Goal: Information Seeking & Learning: Learn about a topic

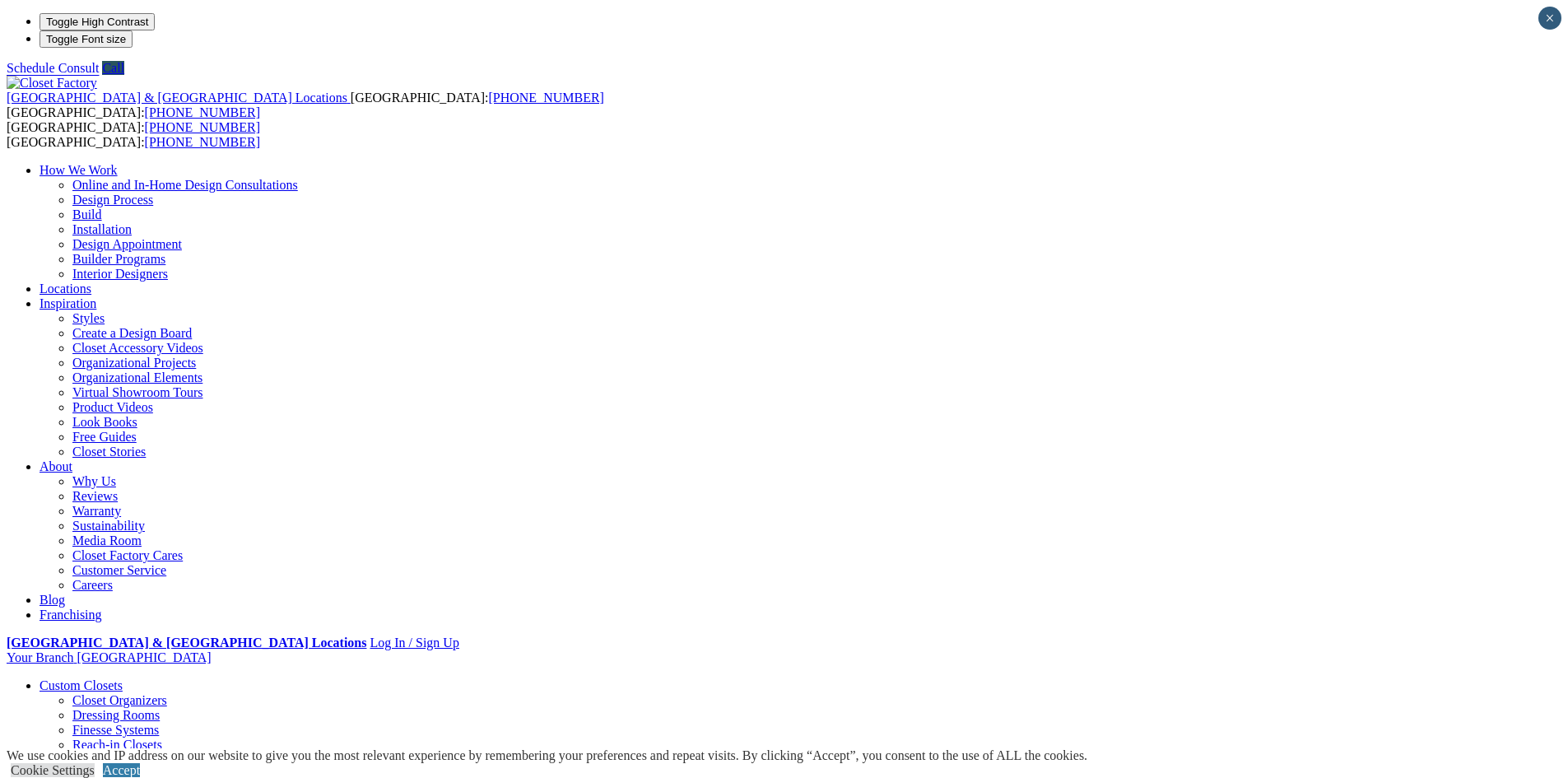
click at [167, 694] on link "Closet Organizers" at bounding box center [120, 700] width 95 height 14
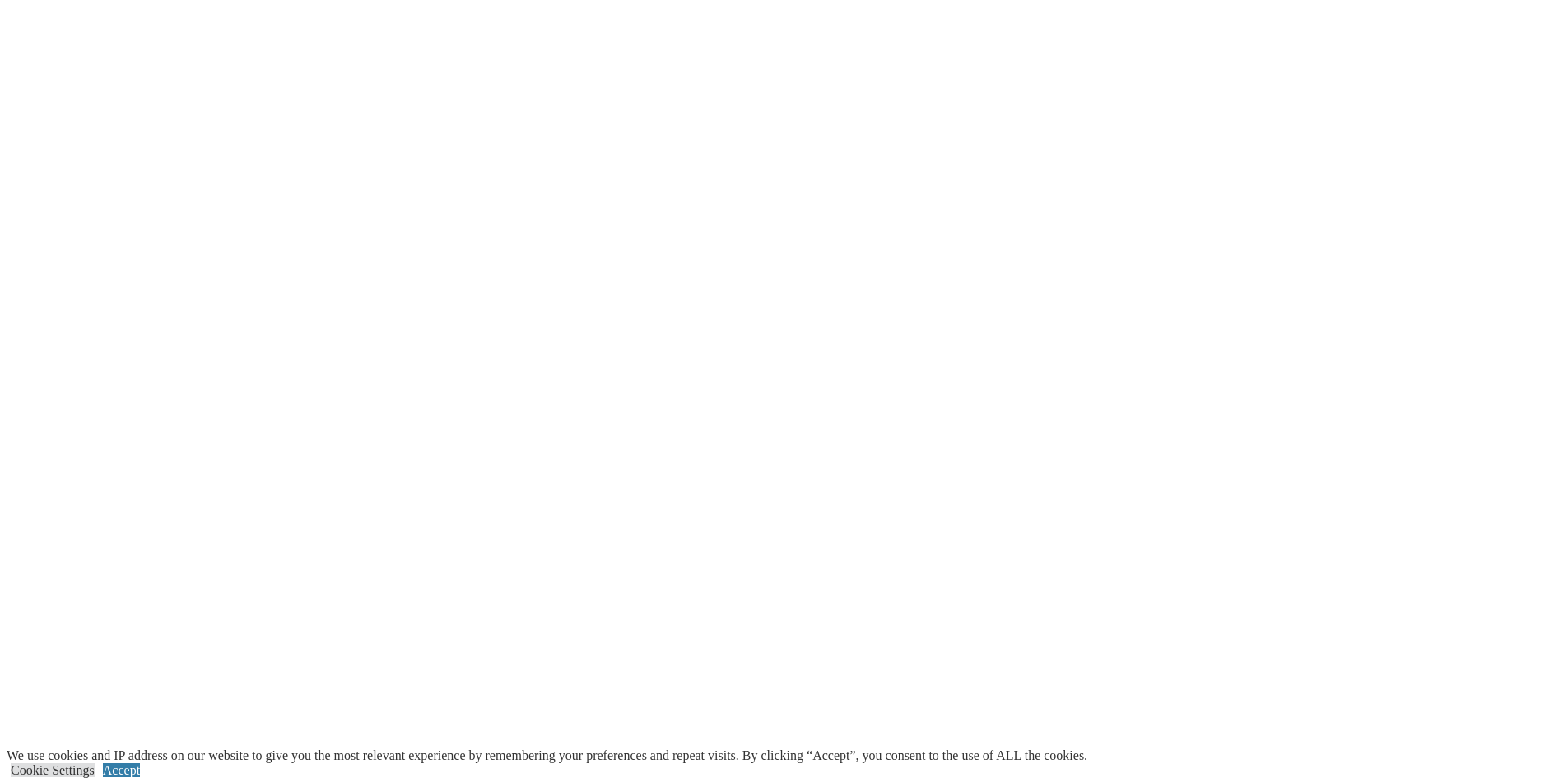
scroll to position [3540, 0]
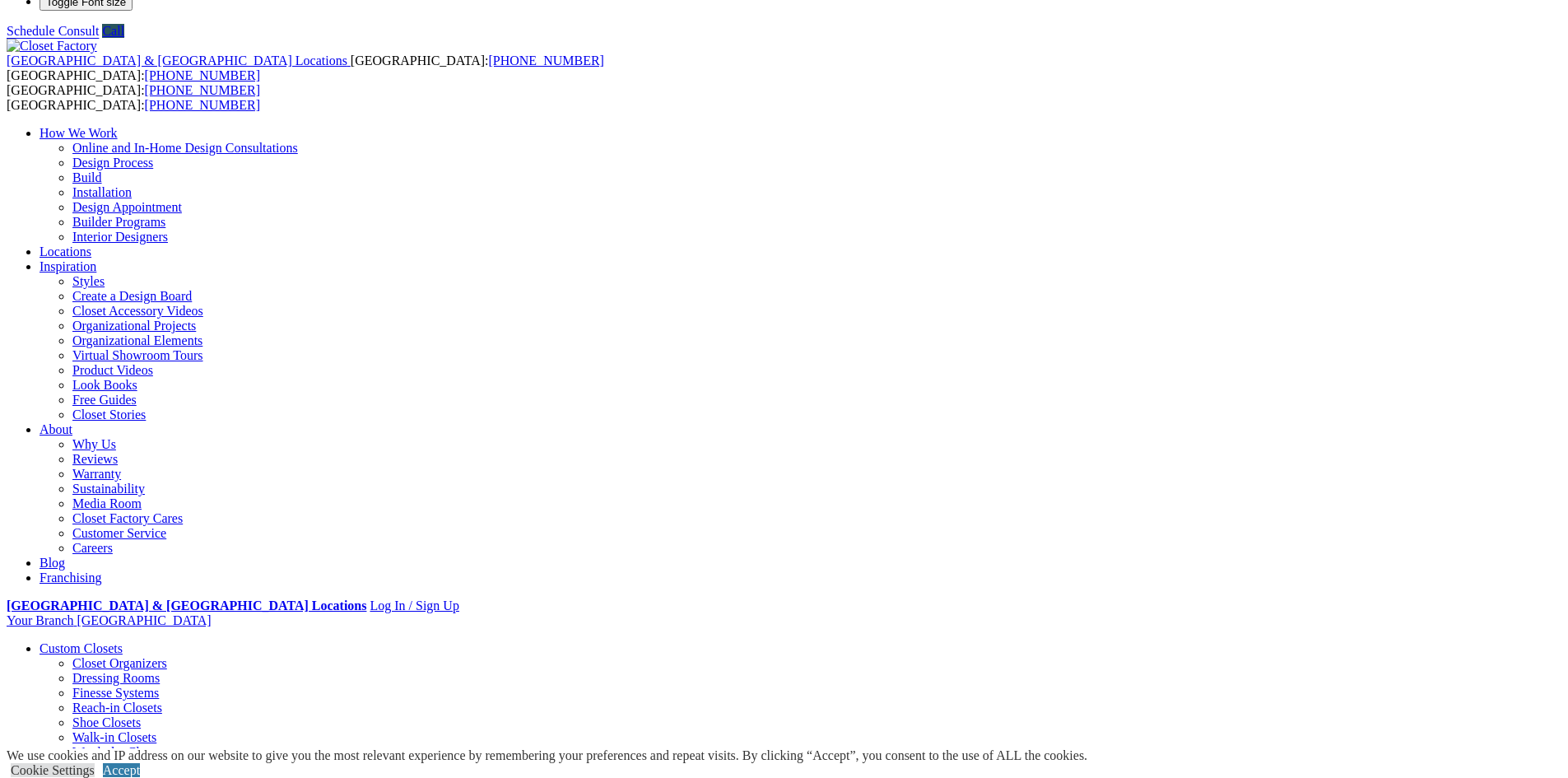
scroll to position [0, 0]
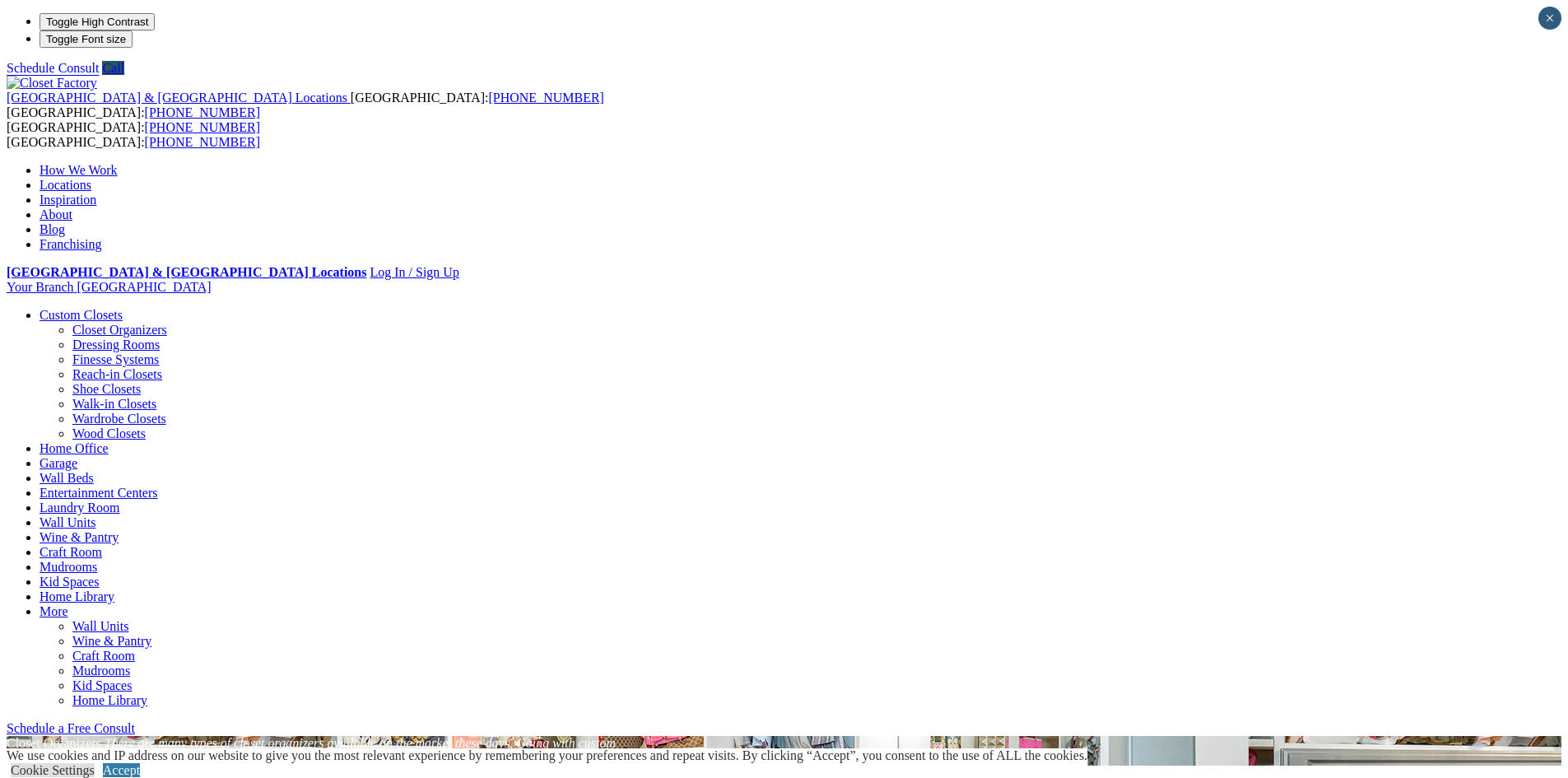
click at [109, 441] on link "Home Office" at bounding box center [74, 448] width 69 height 14
click at [167, 323] on link "Closet Organizers" at bounding box center [120, 330] width 95 height 14
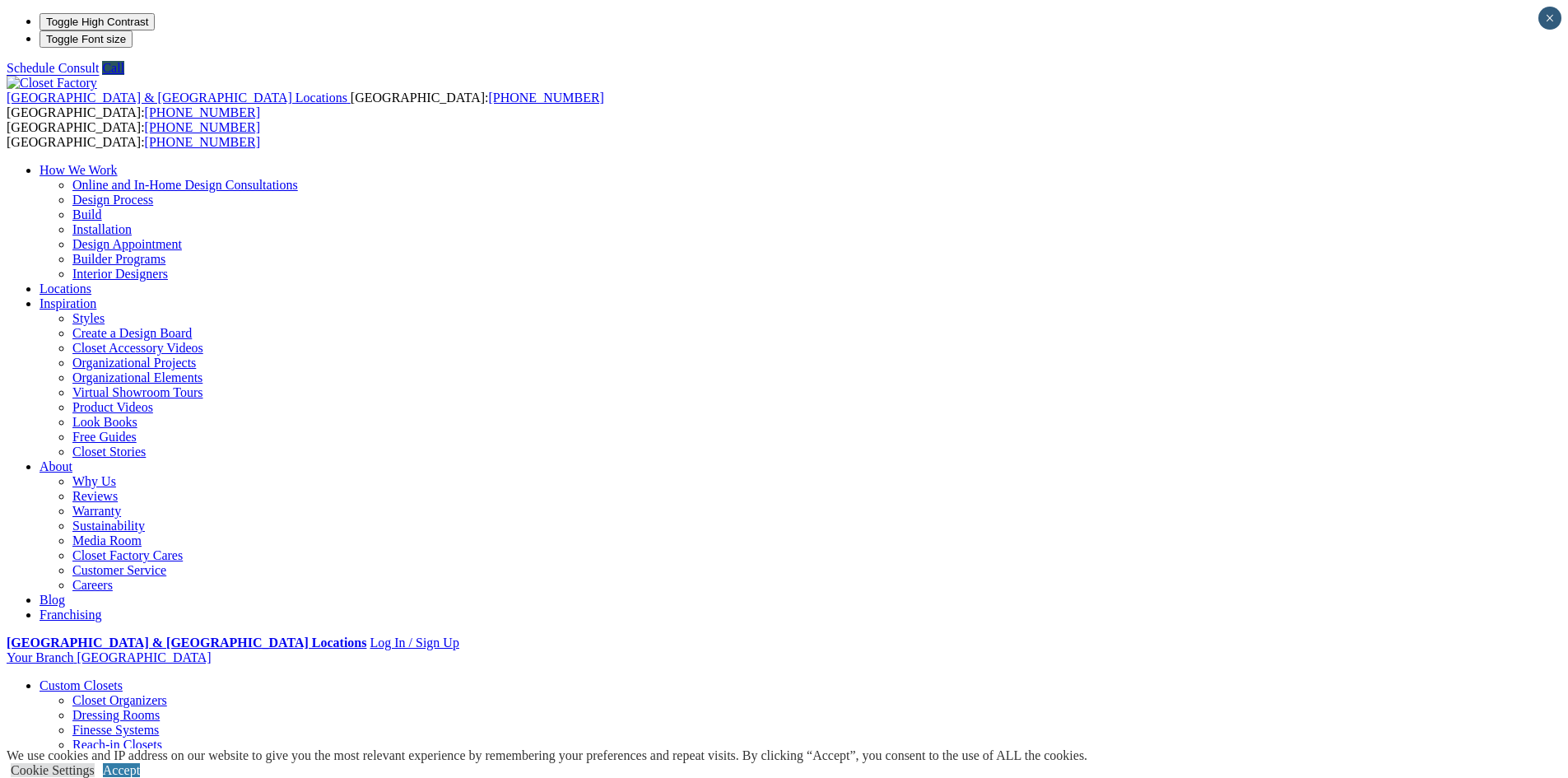
click at [160, 708] on link "Dressing Rooms" at bounding box center [116, 715] width 87 height 14
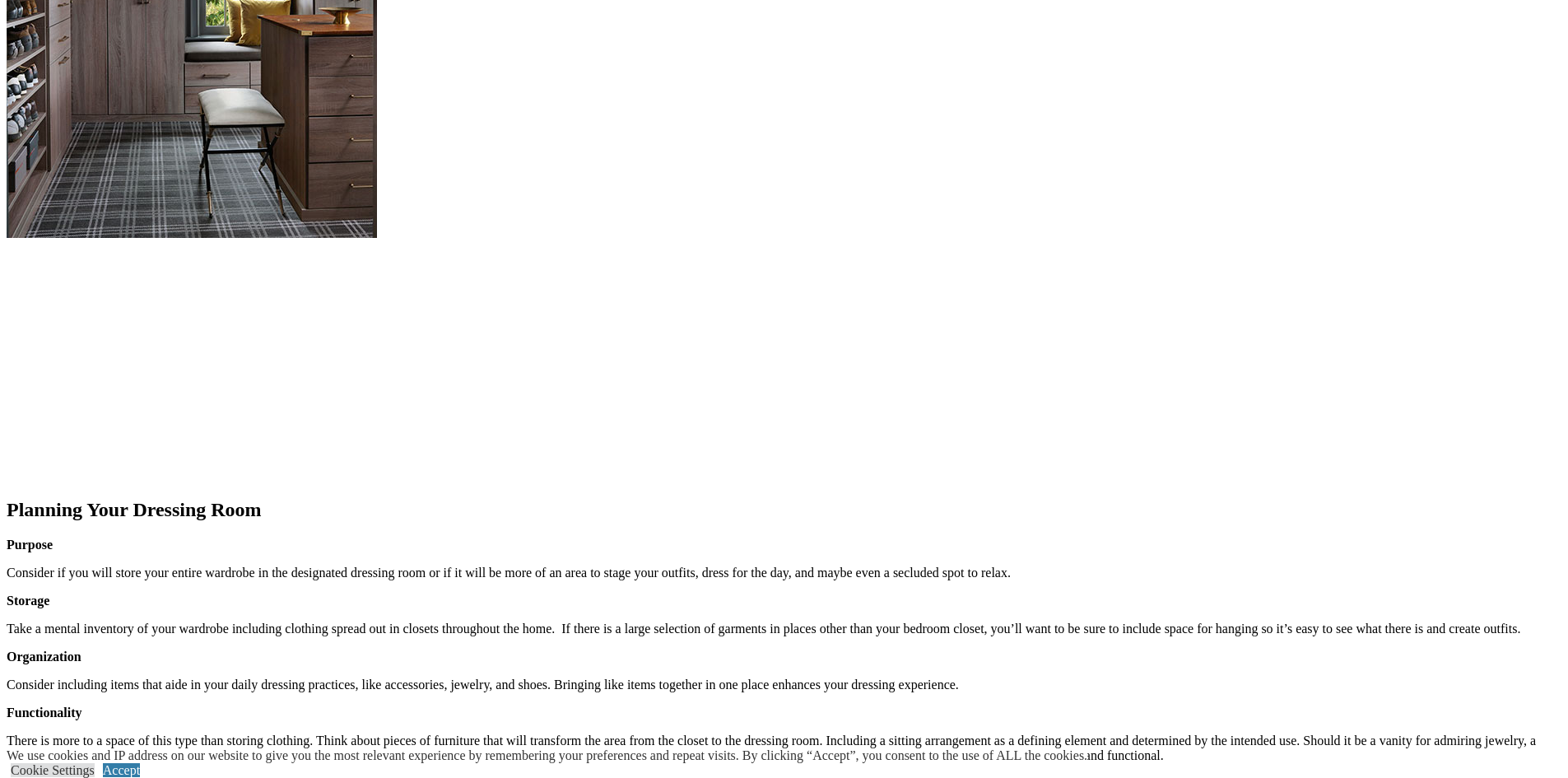
scroll to position [1729, 0]
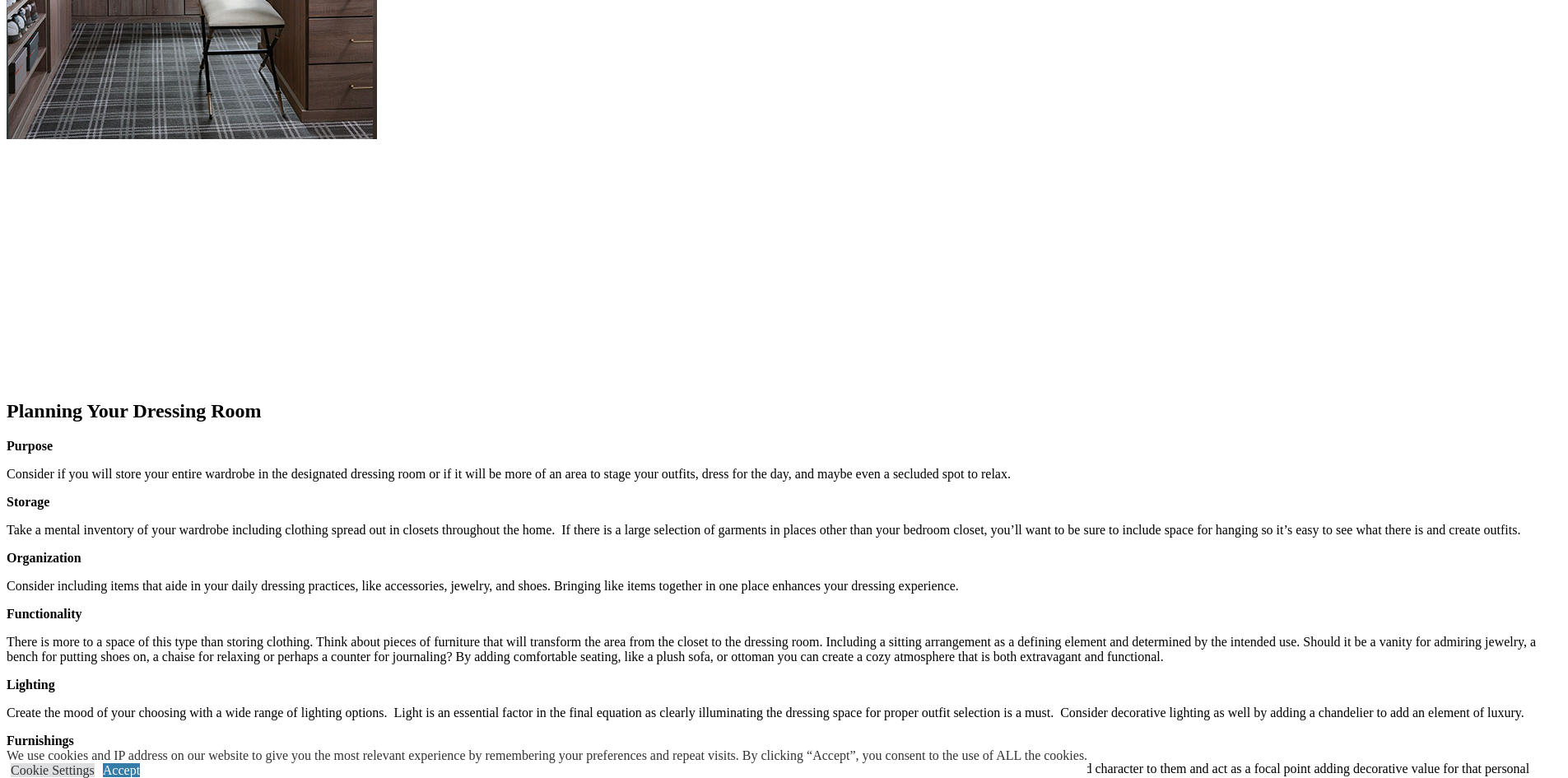
scroll to position [1564, 0]
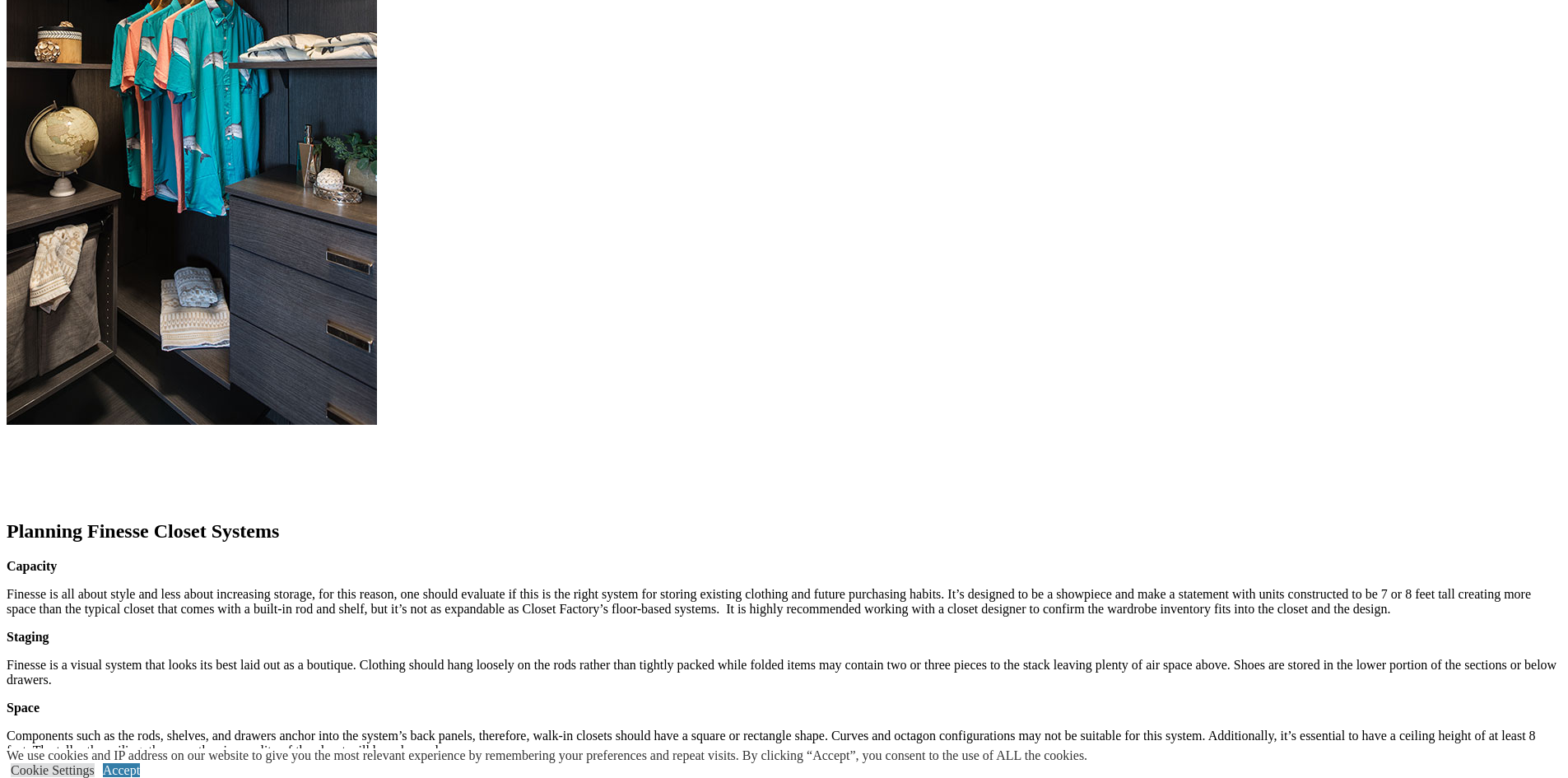
scroll to position [1811, 0]
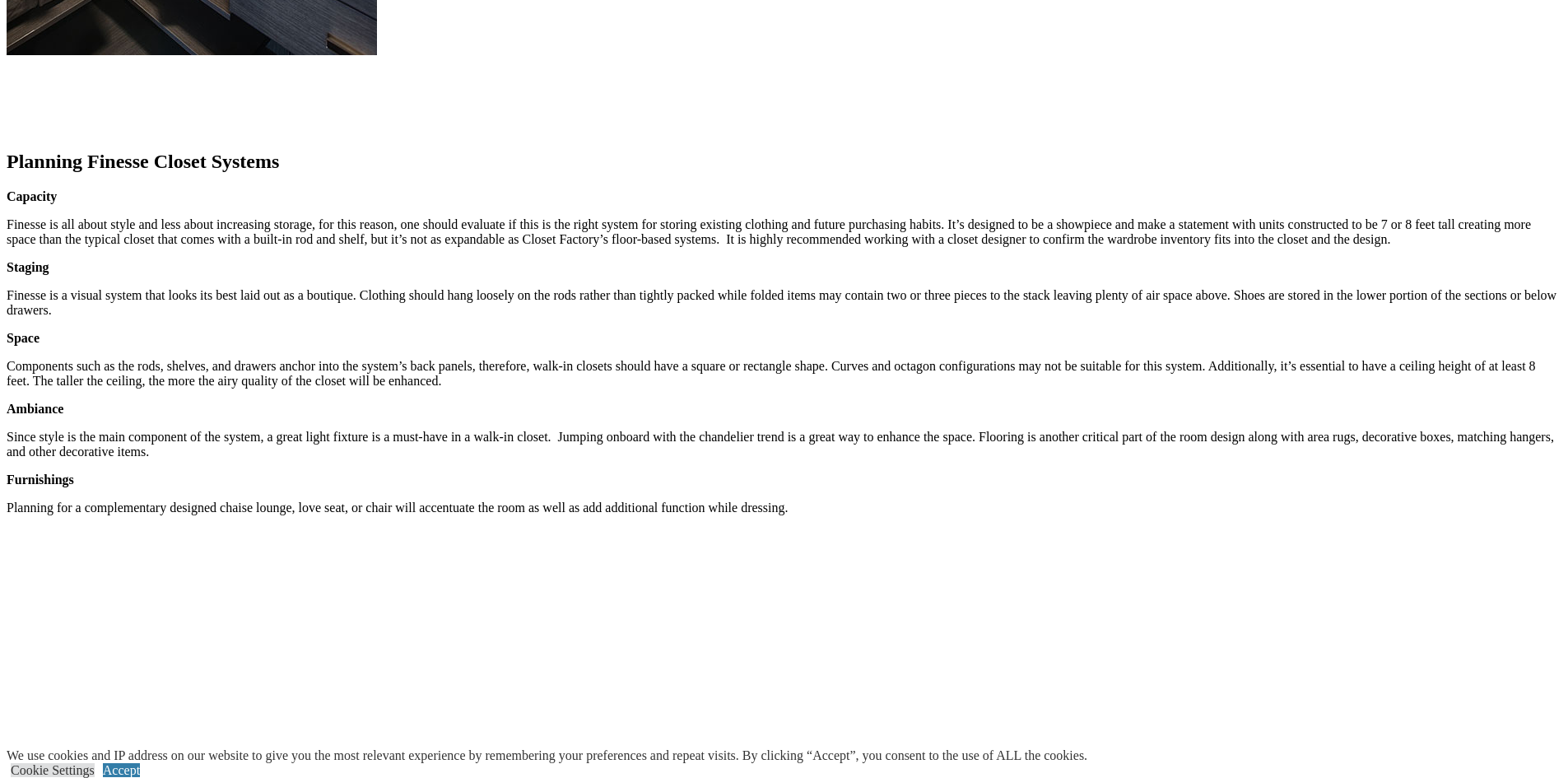
scroll to position [2635, 0]
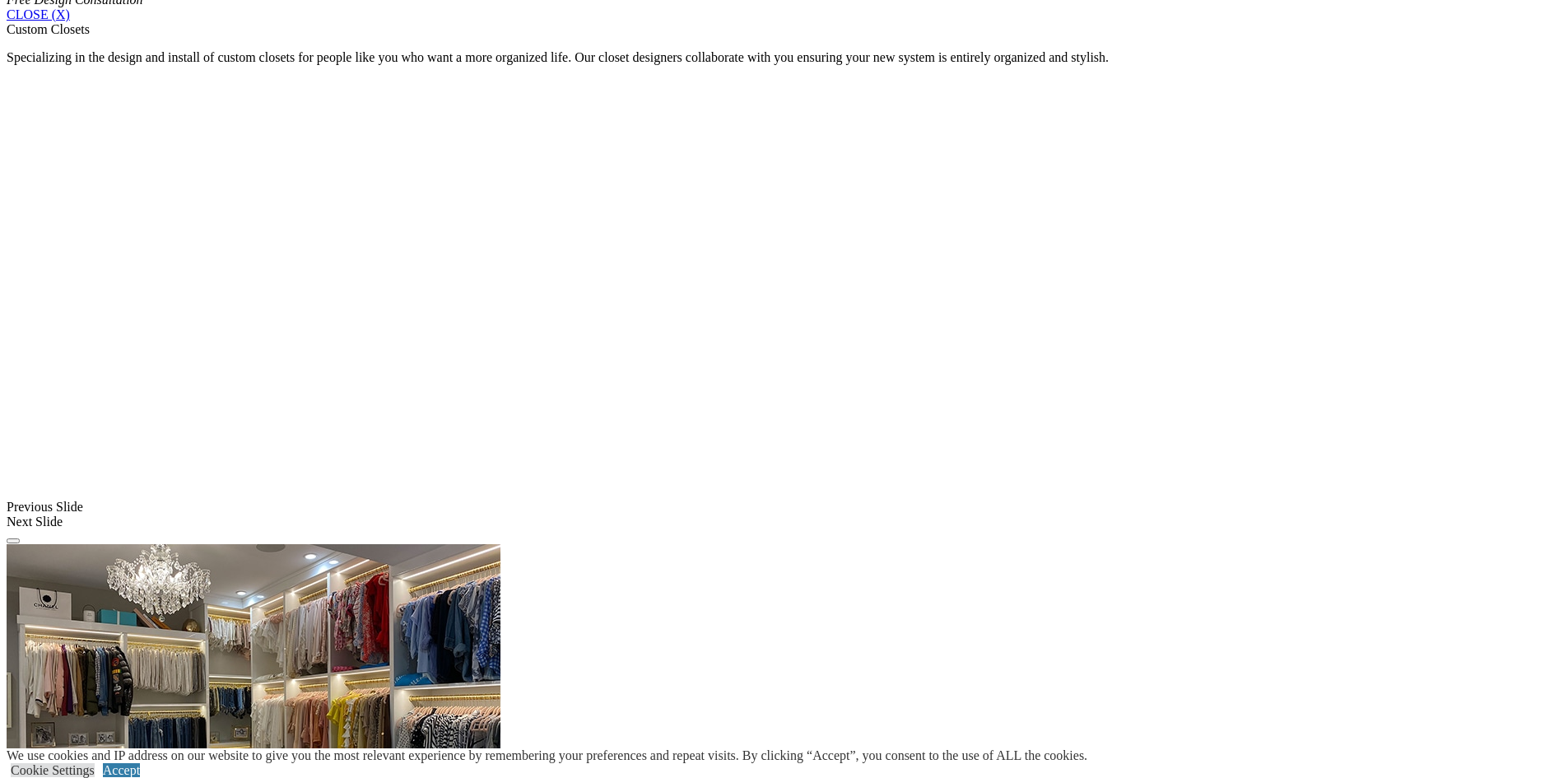
scroll to position [1188, 0]
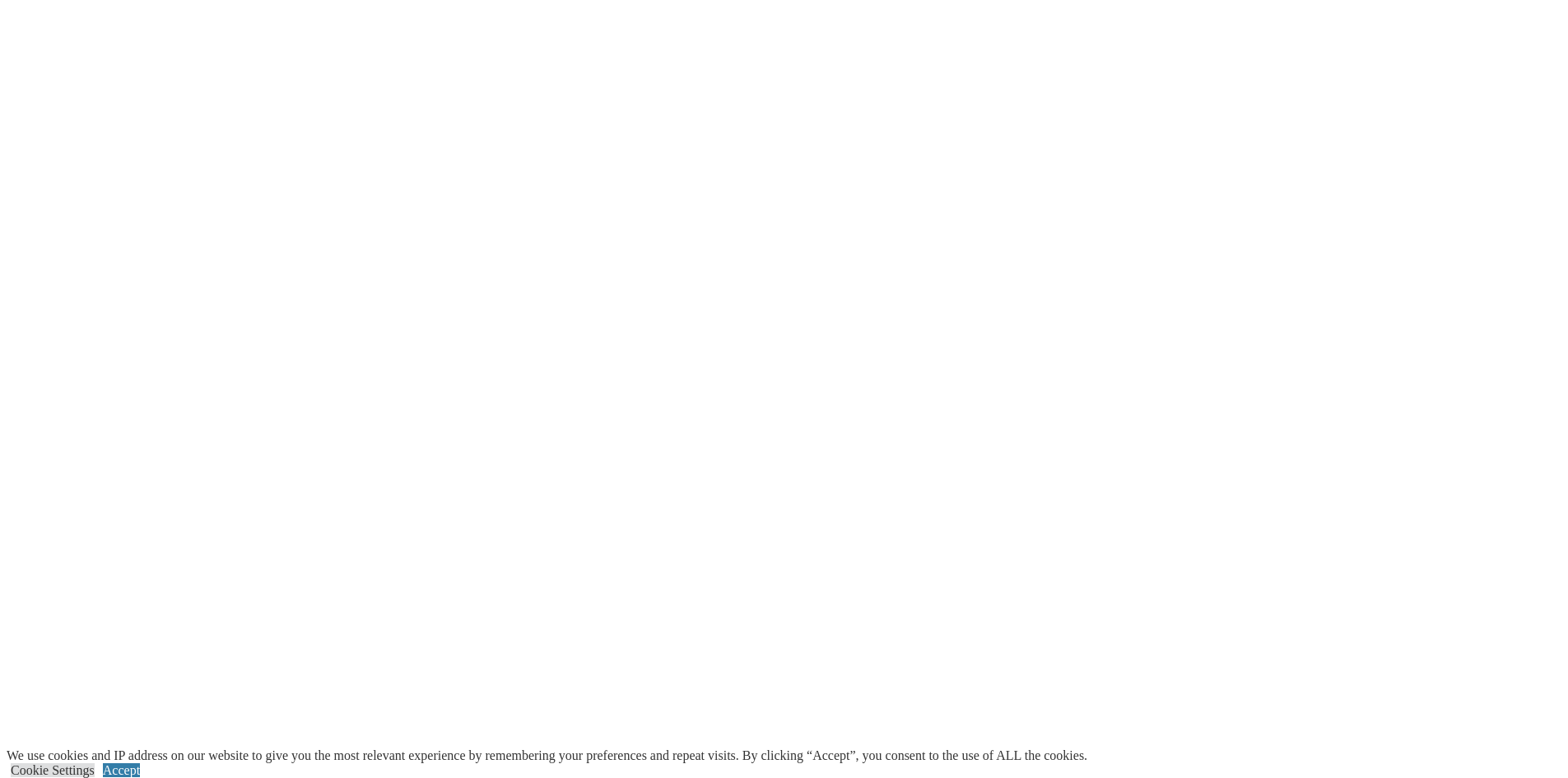
scroll to position [2422, 0]
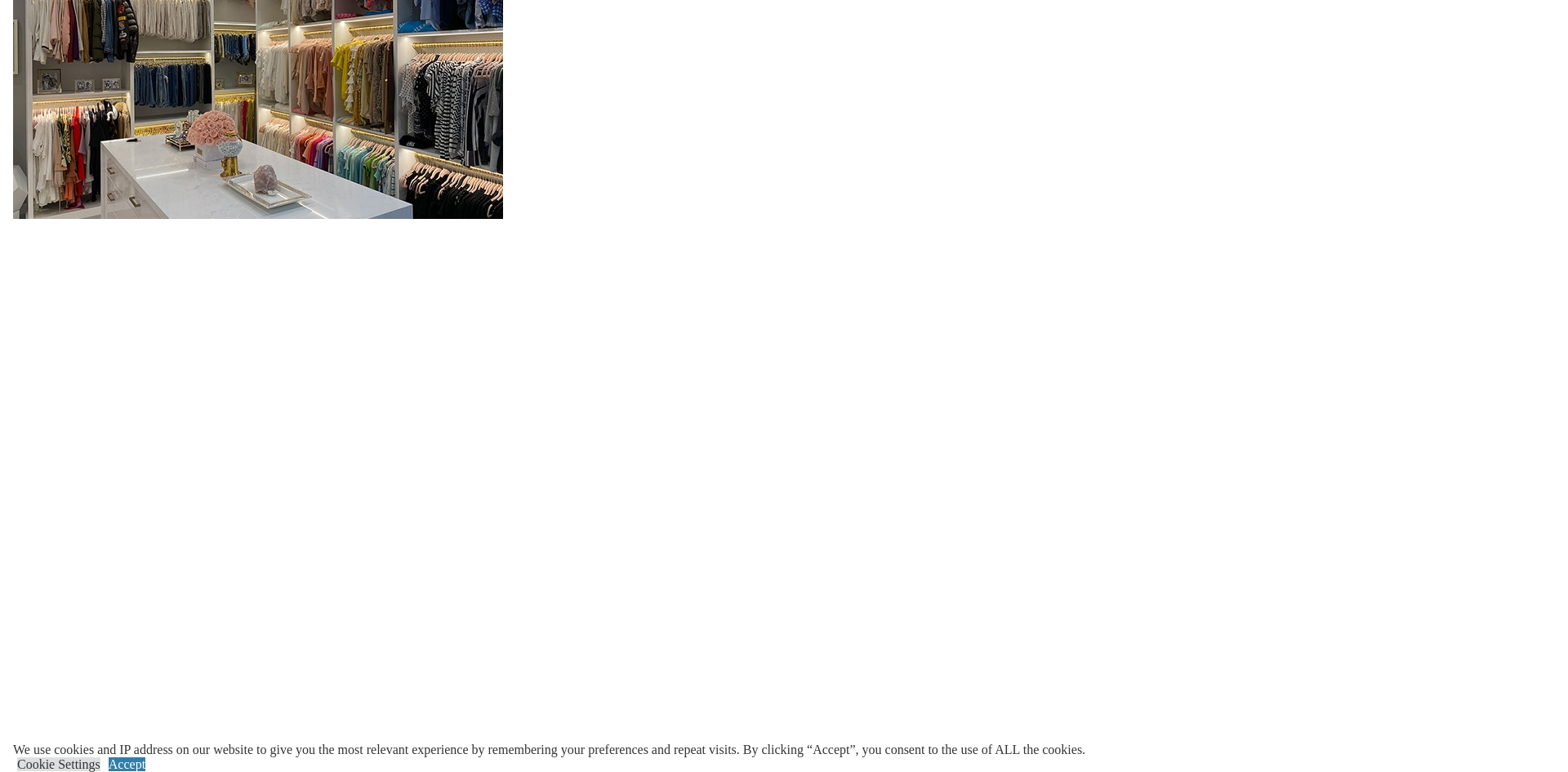
scroll to position [1587, 0]
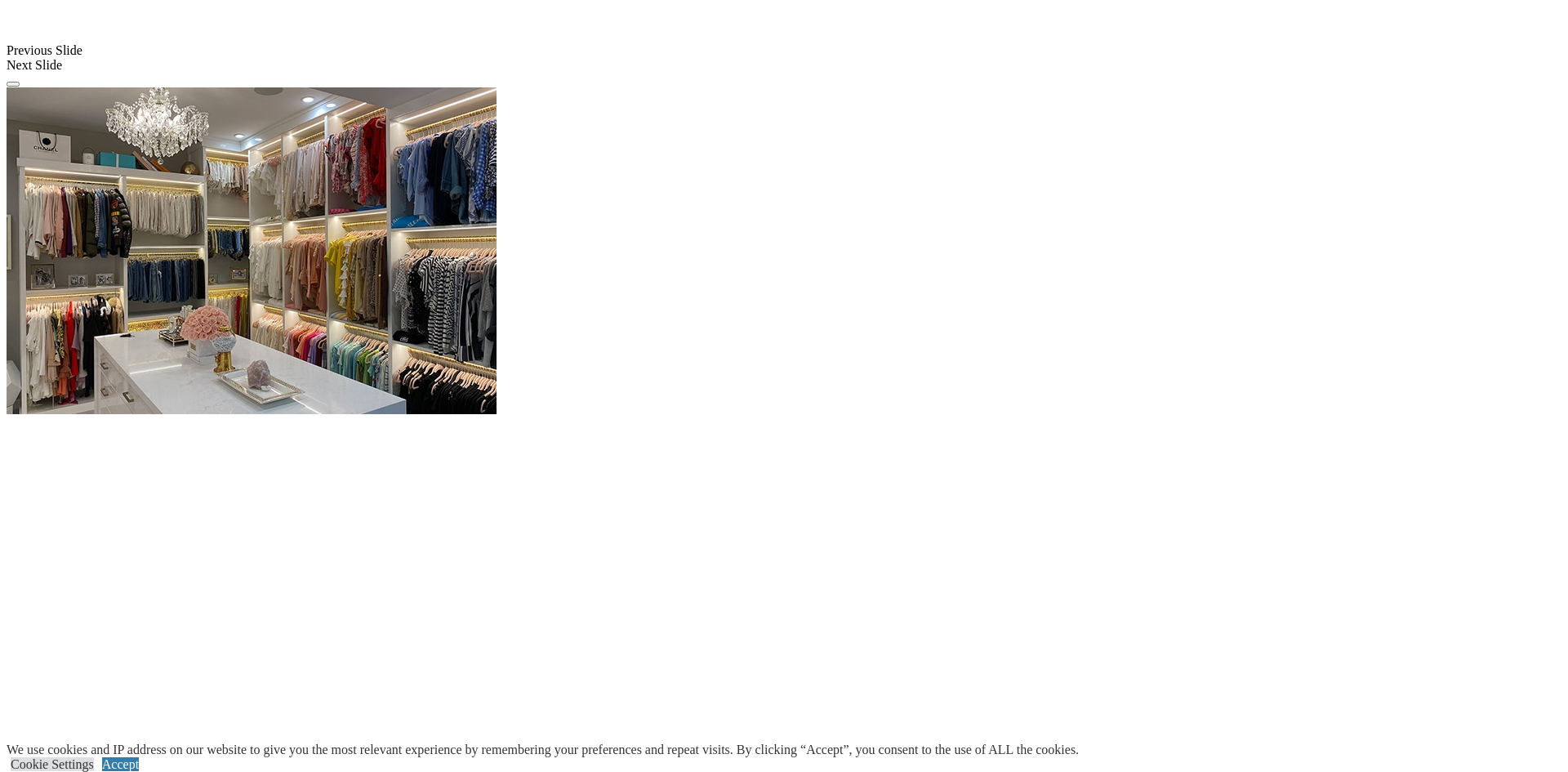
drag, startPoint x: 890, startPoint y: 299, endPoint x: 715, endPoint y: 388, distance: 196.3
